Goal: Information Seeking & Learning: Learn about a topic

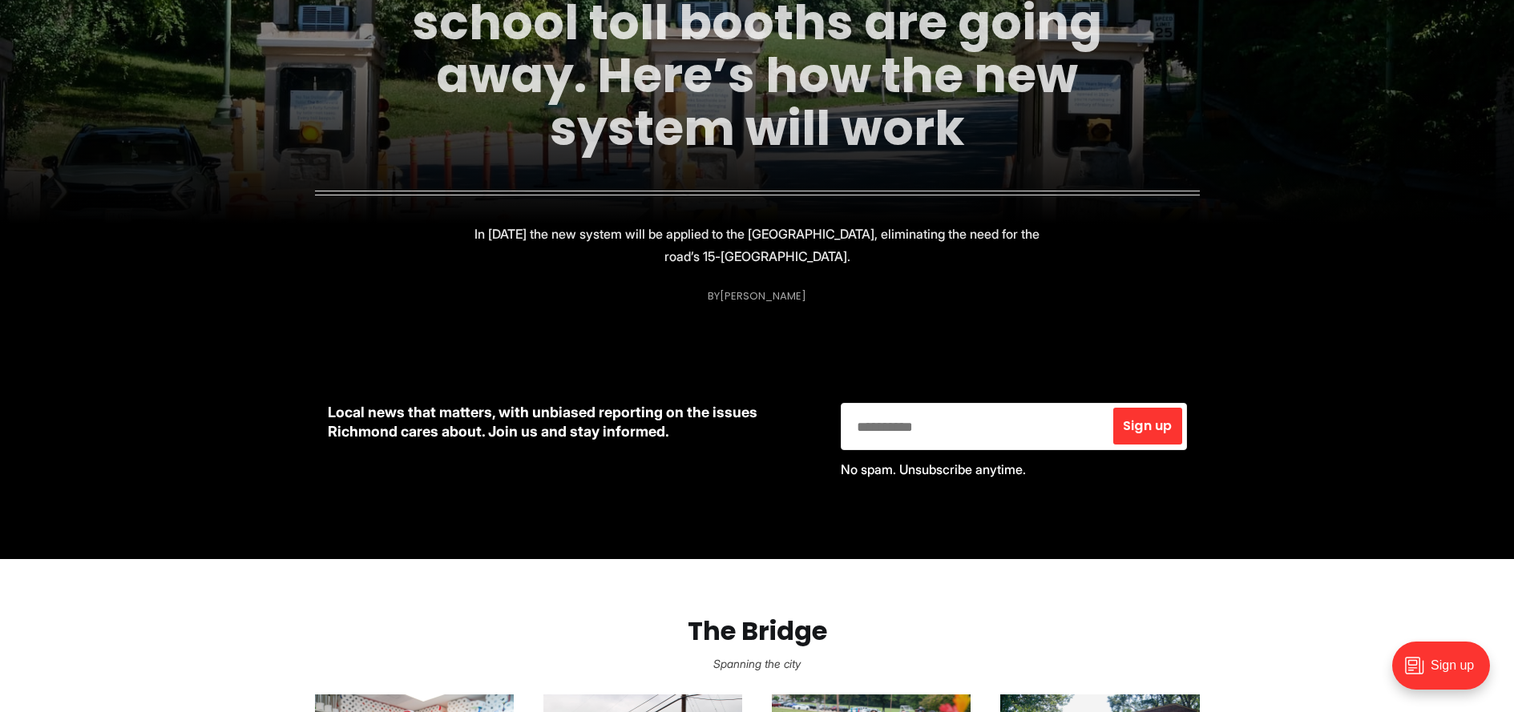
click at [849, 99] on link "Some of Richmond’s old-school toll booths are going away. Here’s how the new sy…" at bounding box center [757, 49] width 690 height 226
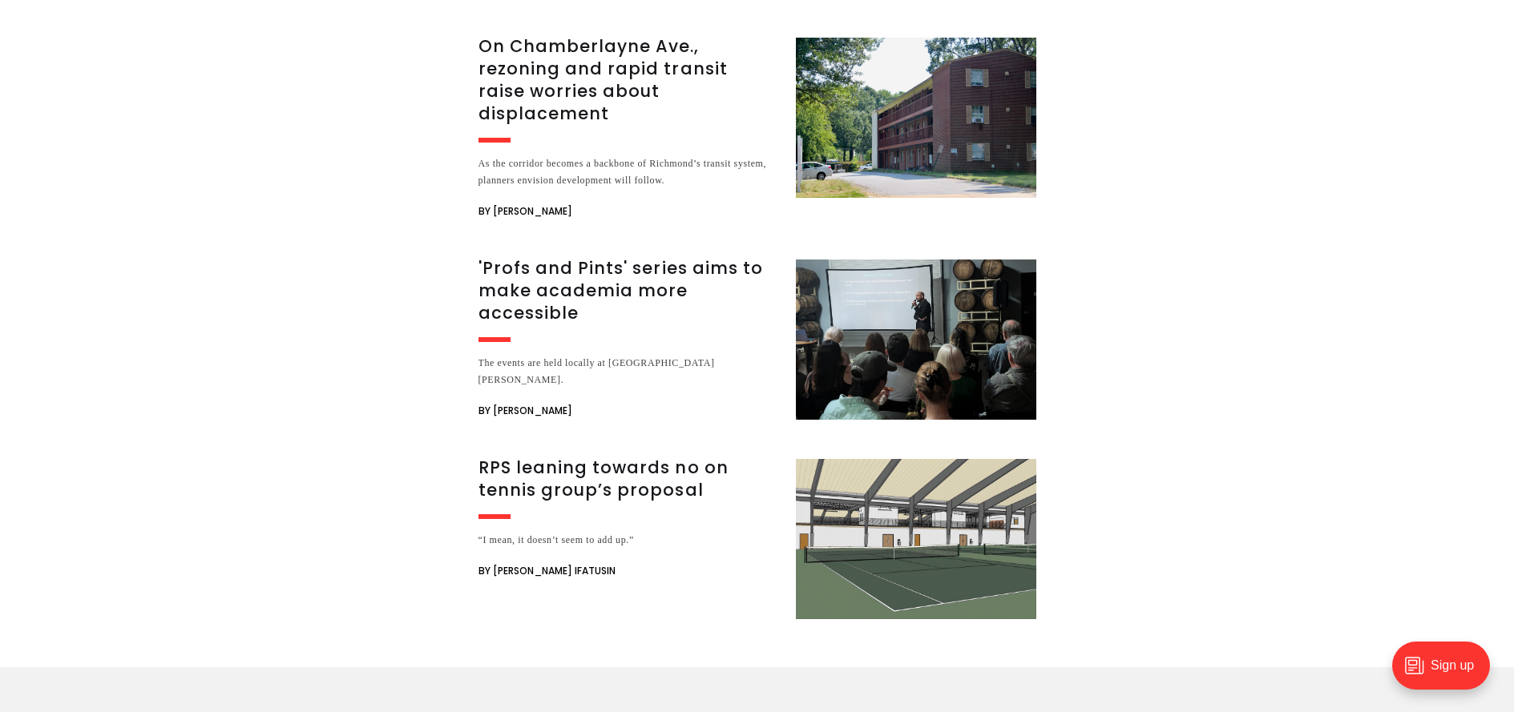
scroll to position [3846, 0]
click at [529, 258] on h3 "'Profs and Pints' series aims to make academia more accessible" at bounding box center [627, 291] width 298 height 67
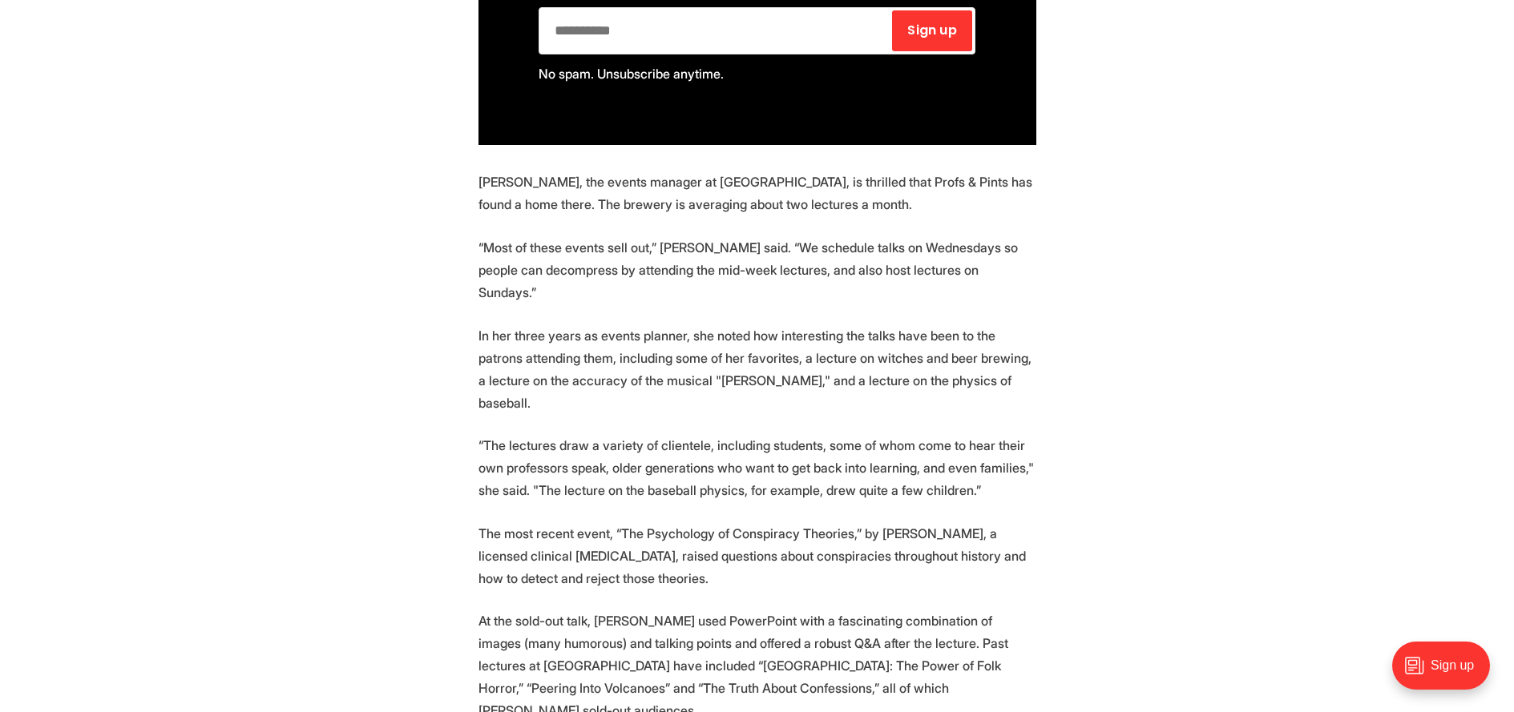
scroll to position [1843, 0]
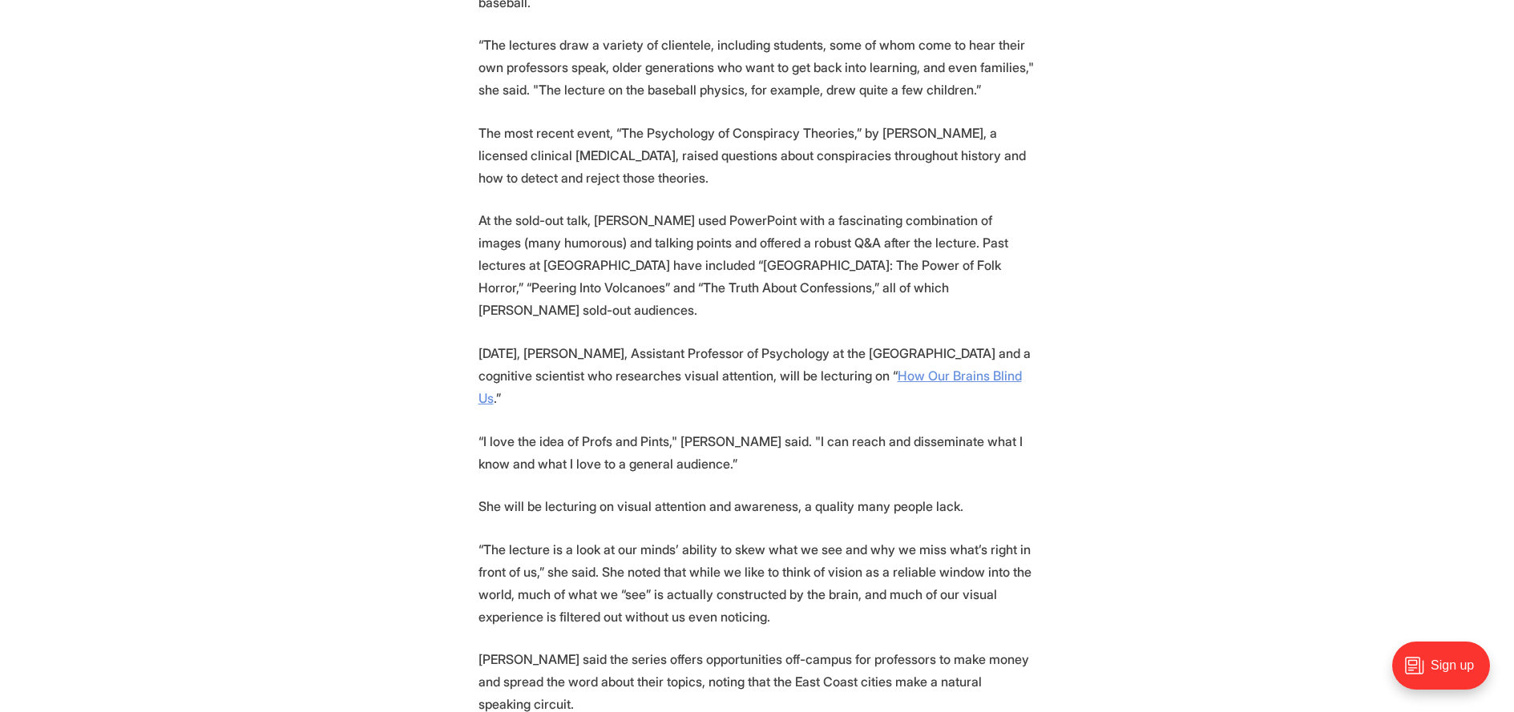
click at [502, 368] on link "How Our Brains Blind Us" at bounding box center [749, 387] width 543 height 38
